Goal: Navigation & Orientation: Find specific page/section

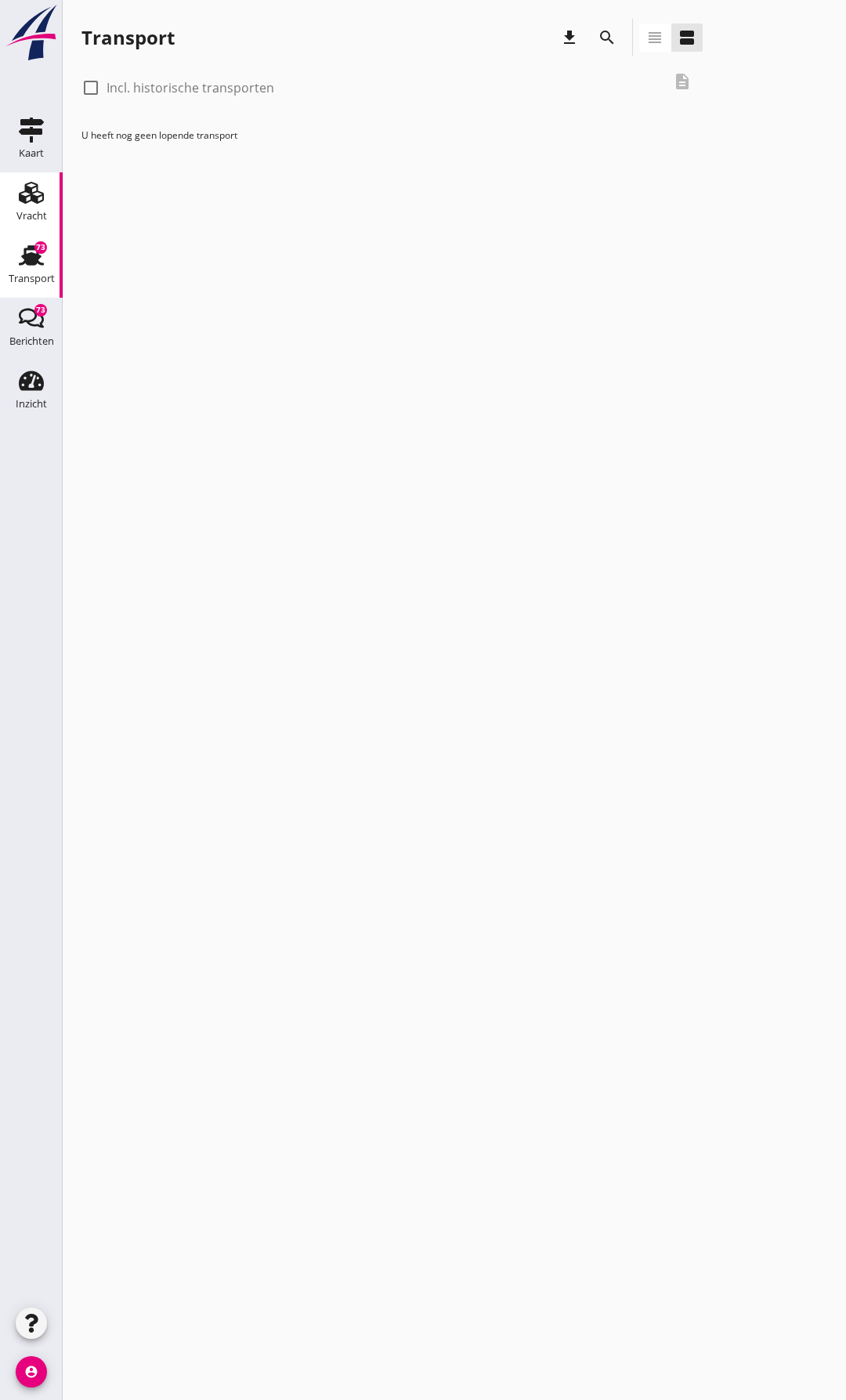
click at [38, 197] on use at bounding box center [31, 193] width 25 height 22
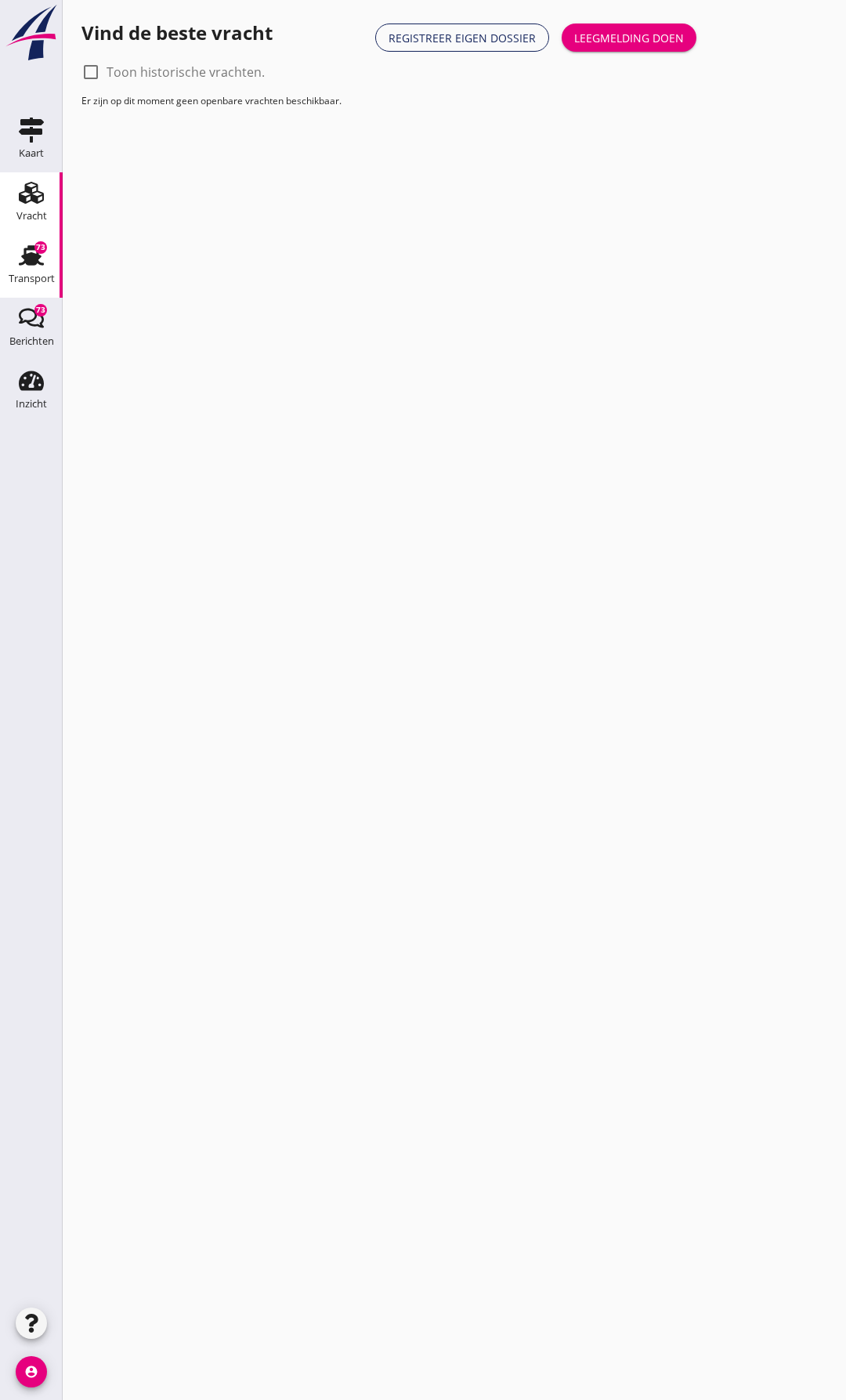
click at [23, 265] on icon "Transport" at bounding box center [31, 255] width 25 height 25
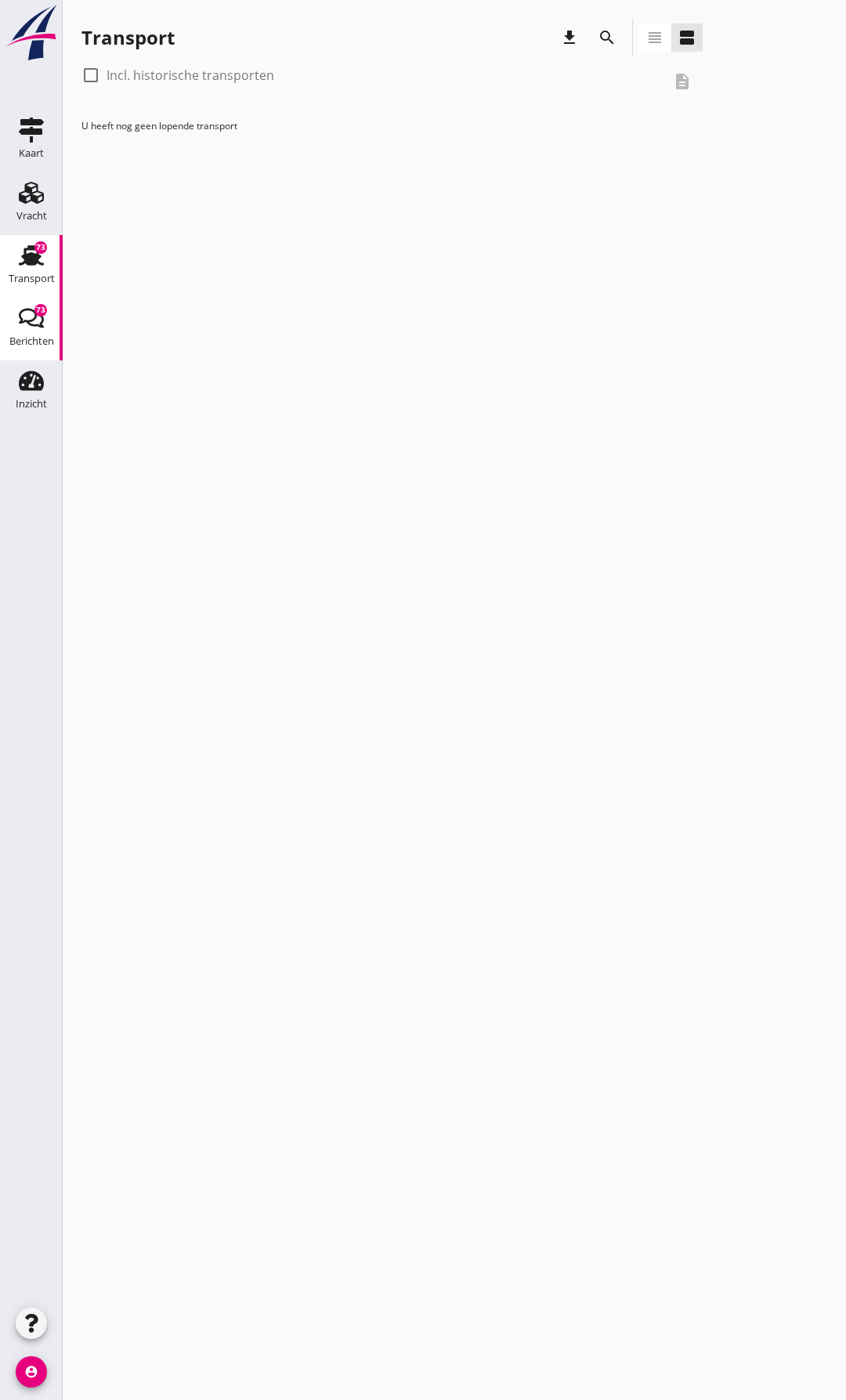
click at [19, 322] on icon "Berichten" at bounding box center [31, 318] width 25 height 25
